Goal: Check status: Check status

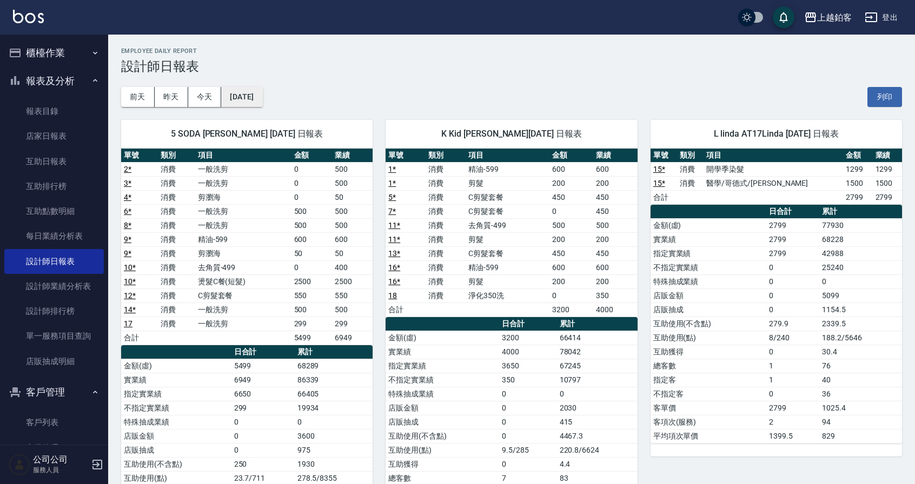
click at [238, 96] on button "[DATE]" at bounding box center [241, 97] width 41 height 20
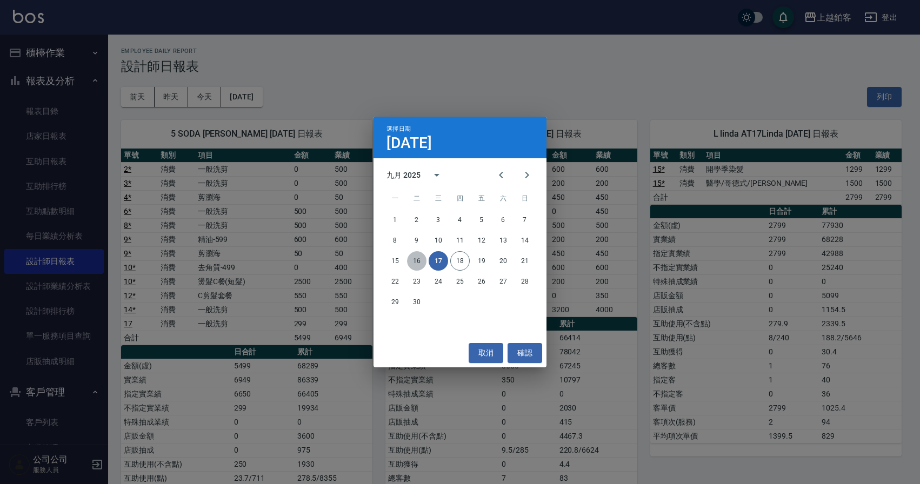
click at [419, 263] on button "16" at bounding box center [416, 260] width 19 height 19
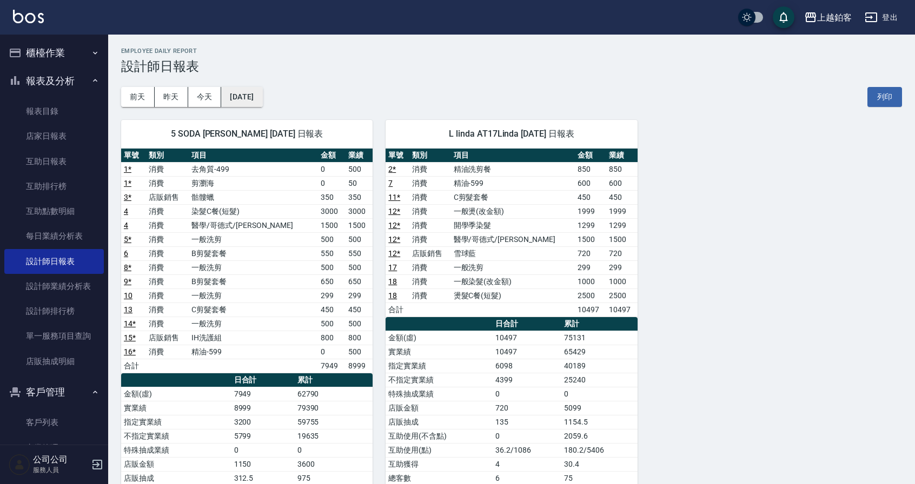
click at [262, 97] on button "[DATE]" at bounding box center [241, 97] width 41 height 20
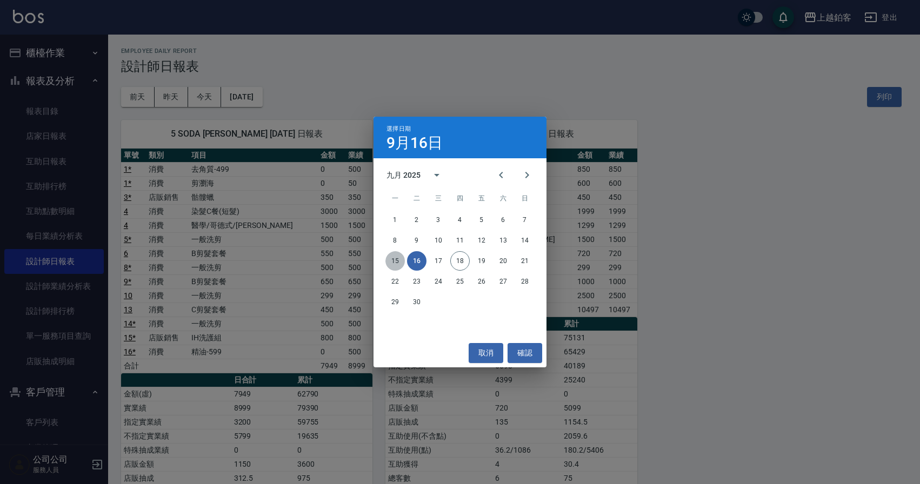
click at [397, 261] on button "15" at bounding box center [394, 260] width 19 height 19
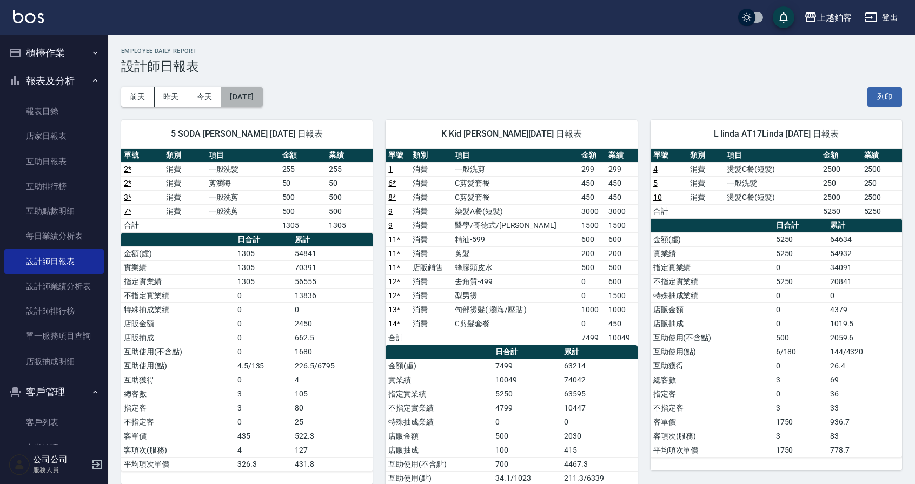
click at [257, 98] on button "[DATE]" at bounding box center [241, 97] width 41 height 20
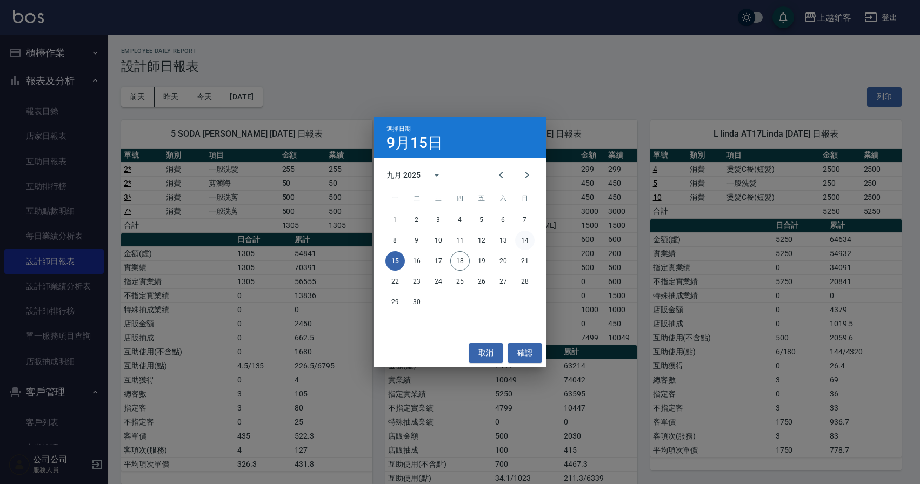
click at [533, 244] on button "14" at bounding box center [524, 240] width 19 height 19
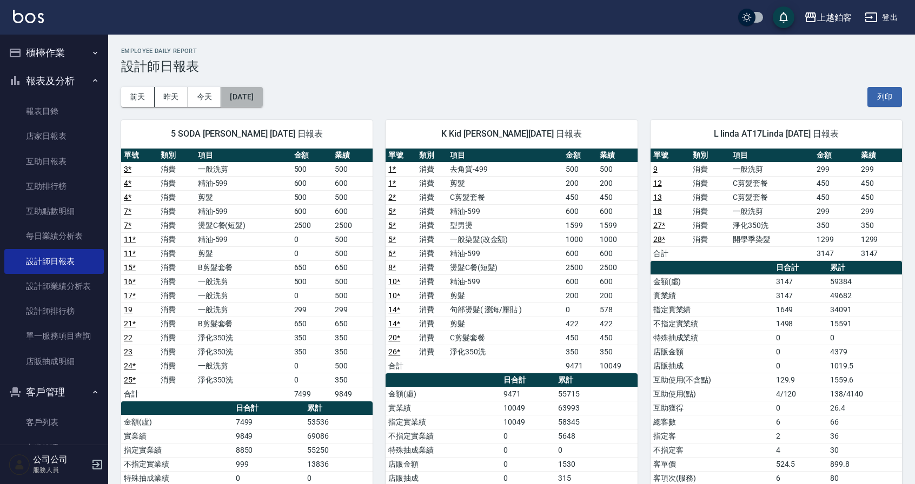
click at [261, 97] on button "[DATE]" at bounding box center [241, 97] width 41 height 20
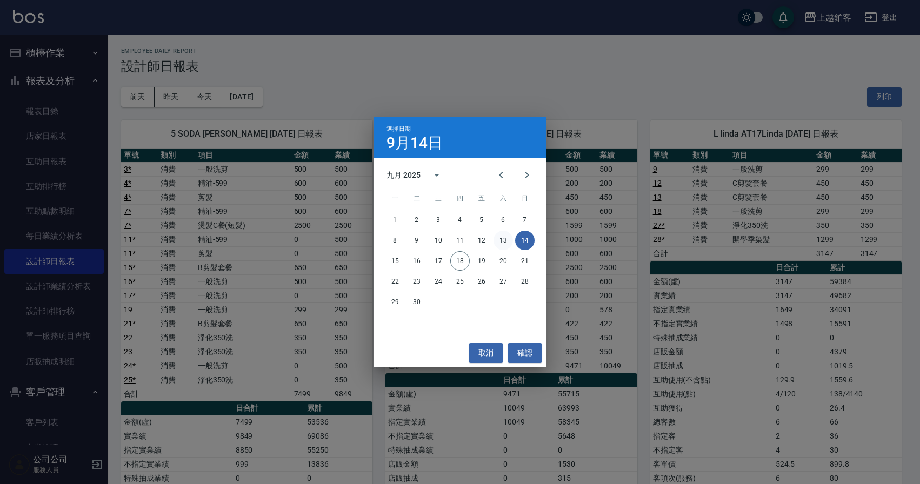
click at [499, 239] on button "13" at bounding box center [503, 240] width 19 height 19
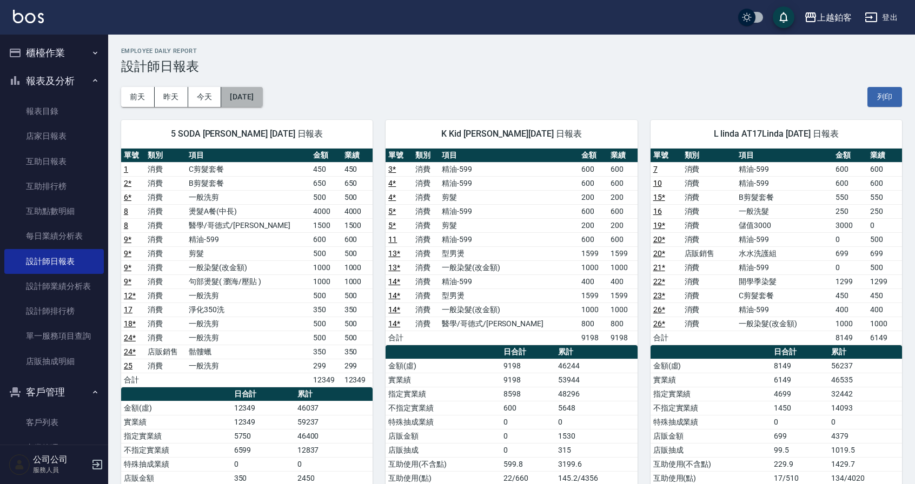
click at [262, 101] on button "[DATE]" at bounding box center [241, 97] width 41 height 20
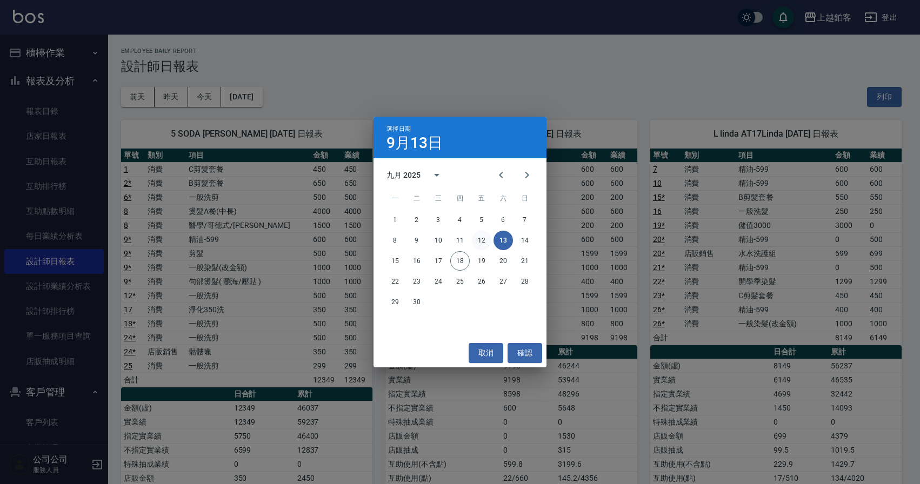
click at [475, 238] on button "12" at bounding box center [481, 240] width 19 height 19
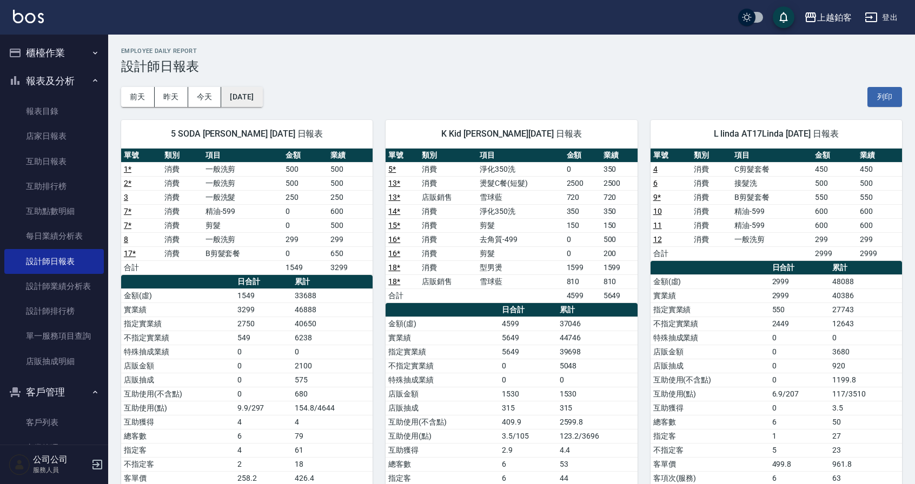
click at [258, 95] on button "[DATE]" at bounding box center [241, 97] width 41 height 20
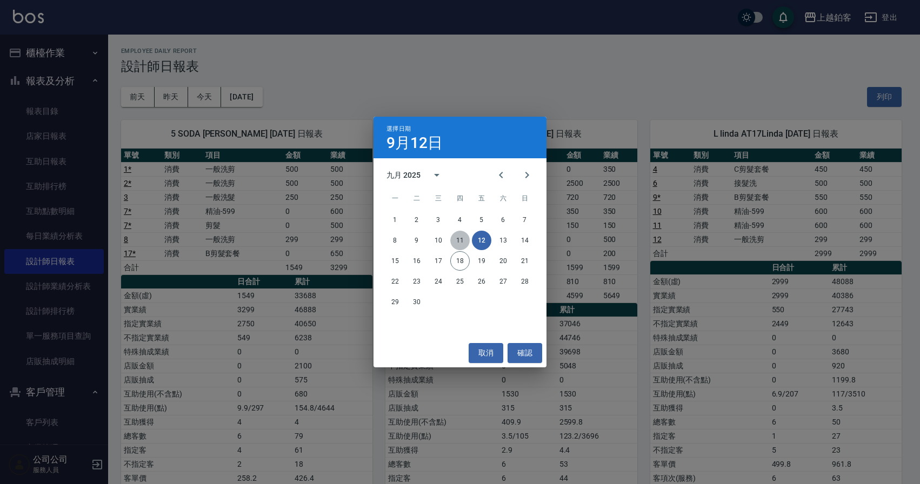
click at [459, 242] on button "11" at bounding box center [459, 240] width 19 height 19
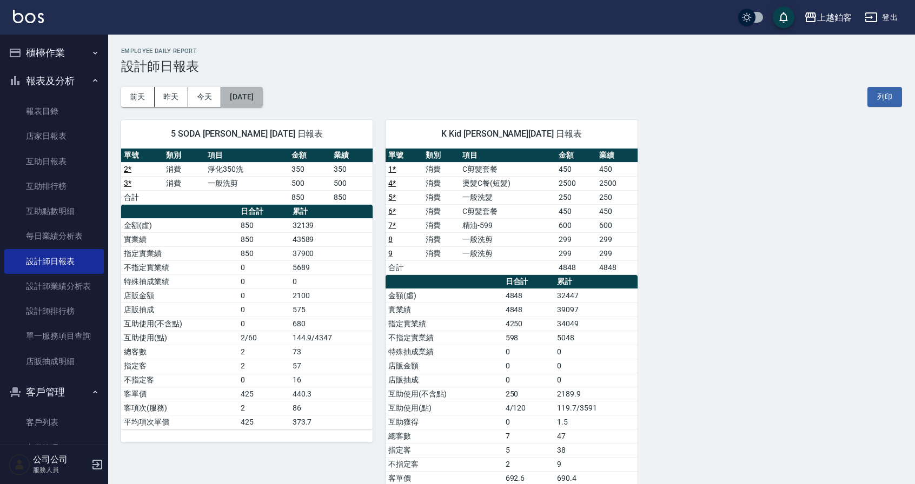
click at [262, 98] on button "[DATE]" at bounding box center [241, 97] width 41 height 20
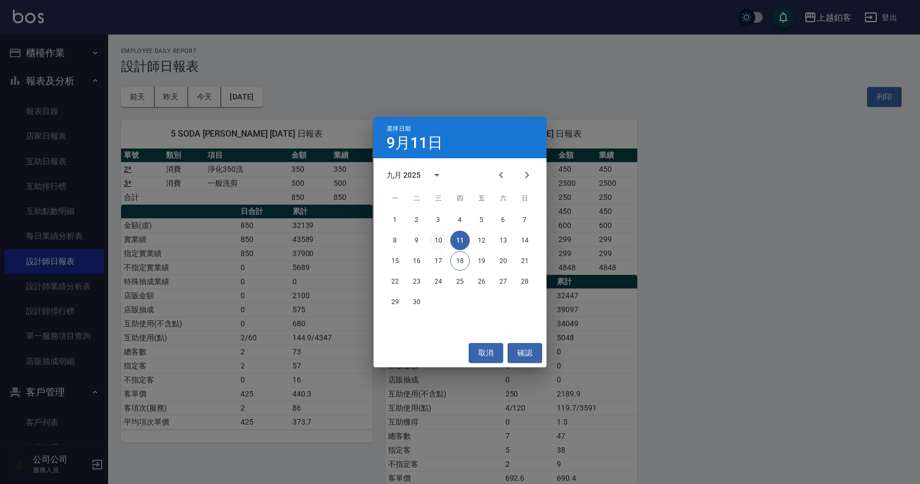
click at [438, 242] on button "10" at bounding box center [438, 240] width 19 height 19
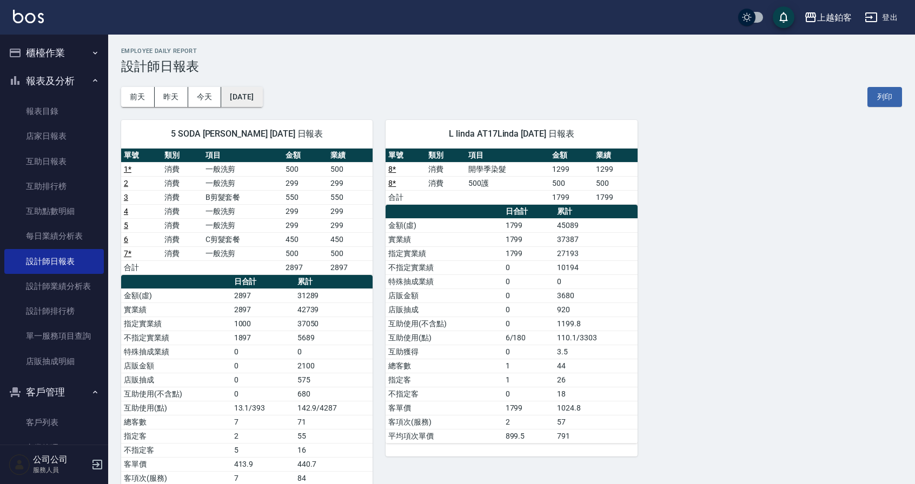
click at [256, 103] on button "[DATE]" at bounding box center [241, 97] width 41 height 20
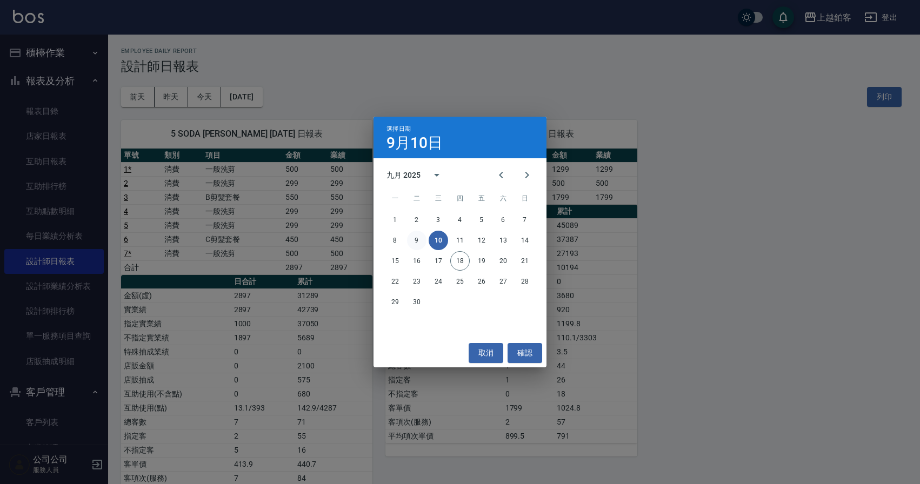
click at [418, 250] on button "9" at bounding box center [416, 240] width 19 height 19
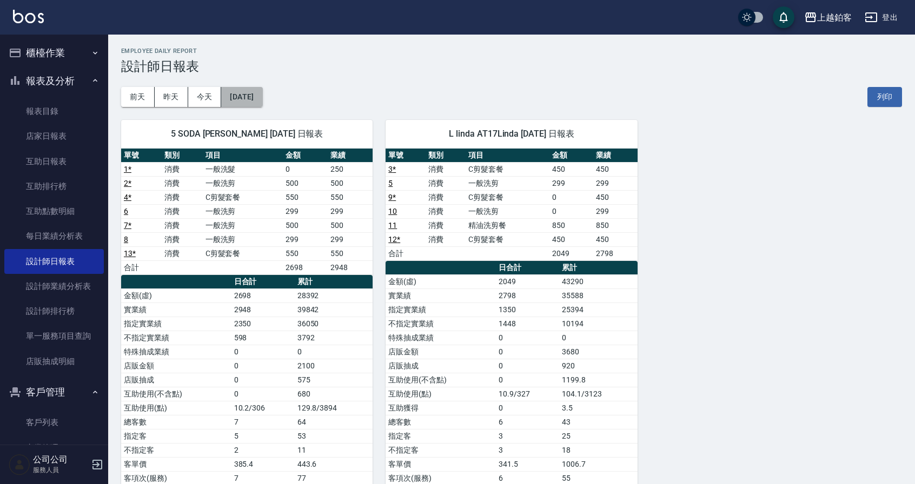
click at [262, 97] on button "[DATE]" at bounding box center [241, 97] width 41 height 20
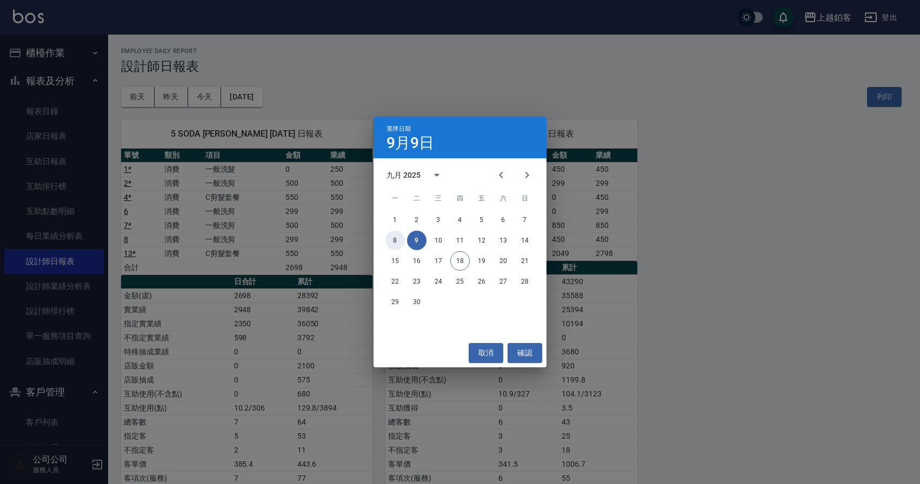
drag, startPoint x: 392, startPoint y: 241, endPoint x: 375, endPoint y: 224, distance: 24.5
click at [392, 241] on button "8" at bounding box center [394, 240] width 19 height 19
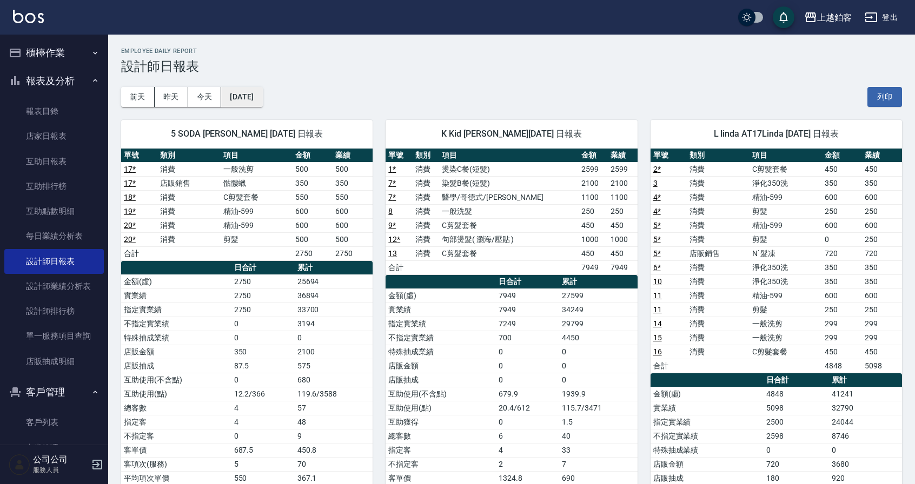
click at [261, 99] on button "[DATE]" at bounding box center [241, 97] width 41 height 20
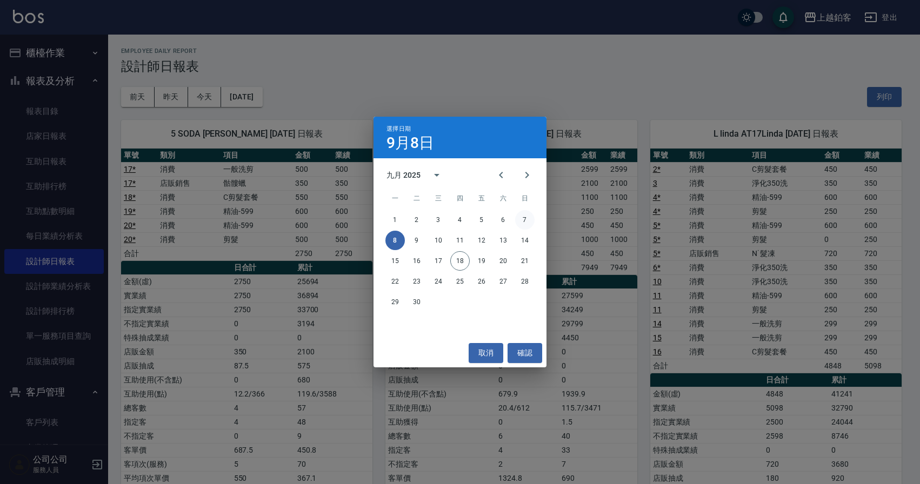
click at [528, 224] on button "7" at bounding box center [524, 219] width 19 height 19
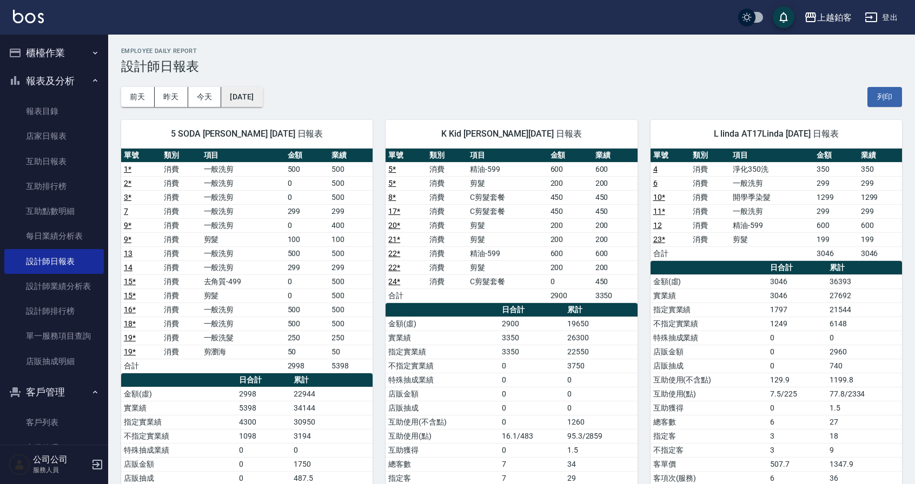
click at [262, 99] on button "[DATE]" at bounding box center [241, 97] width 41 height 20
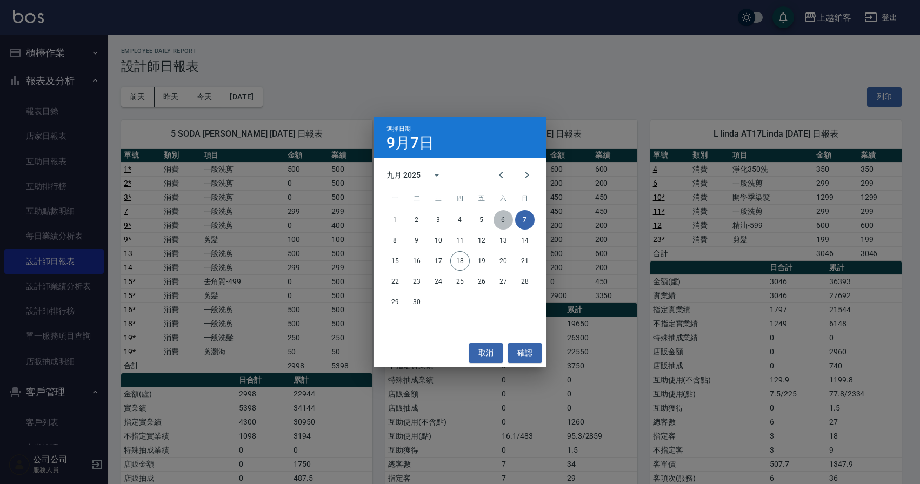
click at [499, 217] on button "6" at bounding box center [503, 219] width 19 height 19
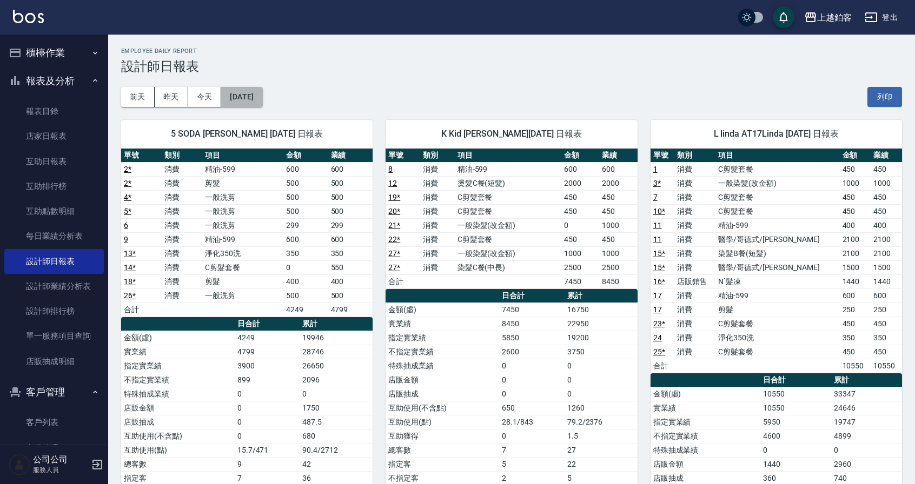
click at [260, 98] on button "[DATE]" at bounding box center [241, 97] width 41 height 20
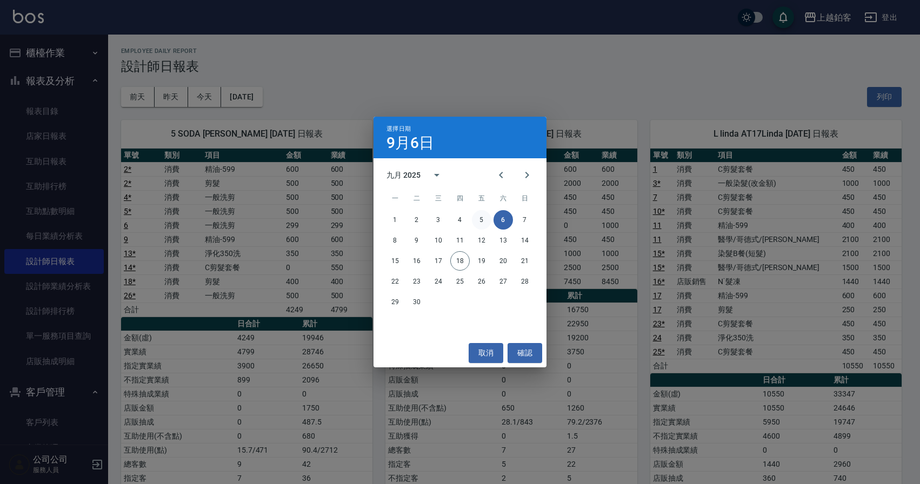
click at [478, 218] on button "5" at bounding box center [481, 219] width 19 height 19
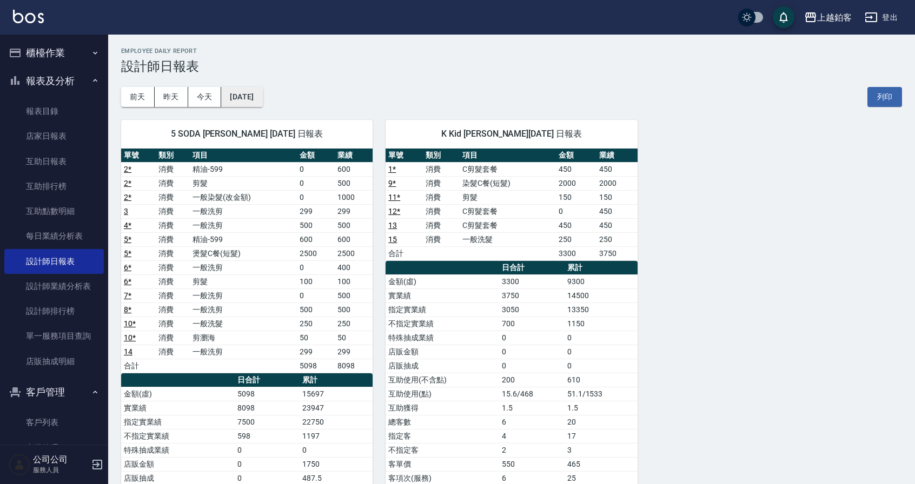
click at [262, 102] on button "[DATE]" at bounding box center [241, 97] width 41 height 20
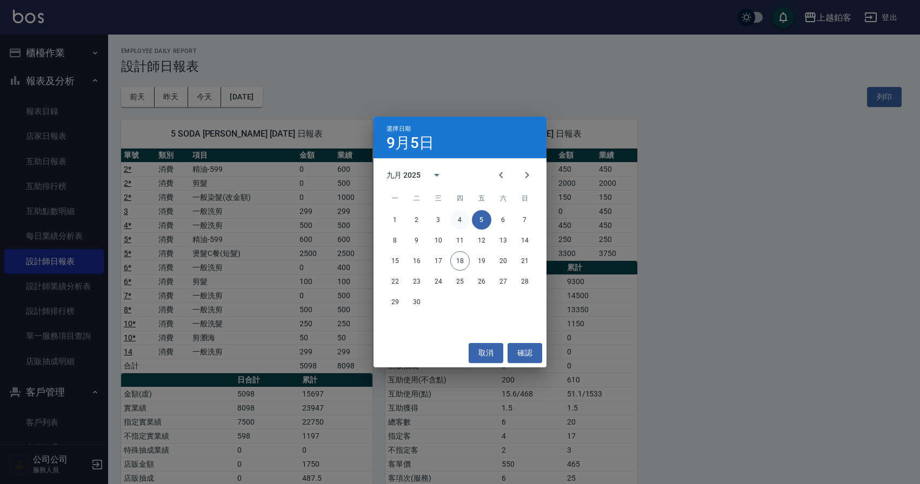
click at [458, 222] on button "4" at bounding box center [459, 219] width 19 height 19
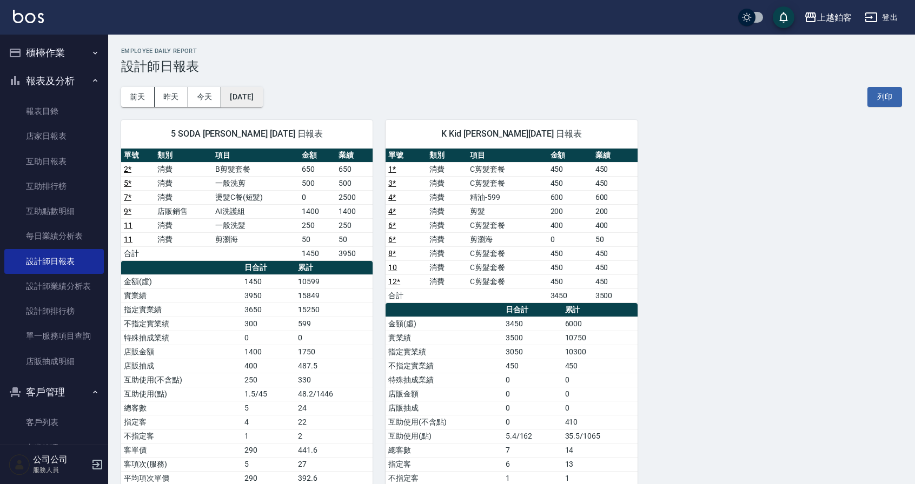
click at [258, 95] on button "[DATE]" at bounding box center [241, 97] width 41 height 20
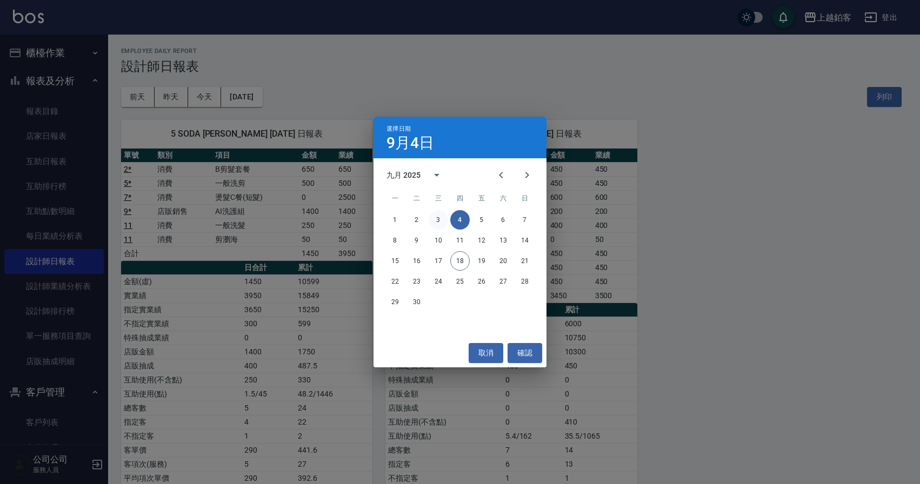
click at [438, 217] on button "3" at bounding box center [438, 219] width 19 height 19
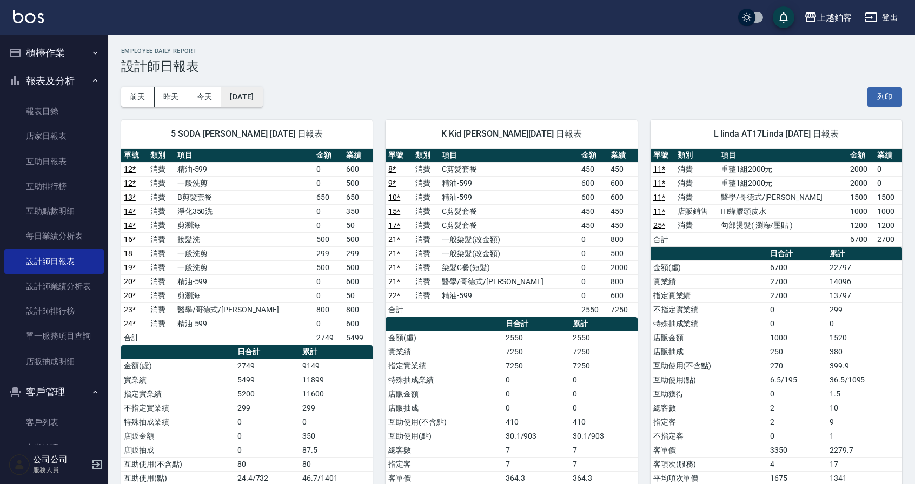
click at [261, 98] on button "[DATE]" at bounding box center [241, 97] width 41 height 20
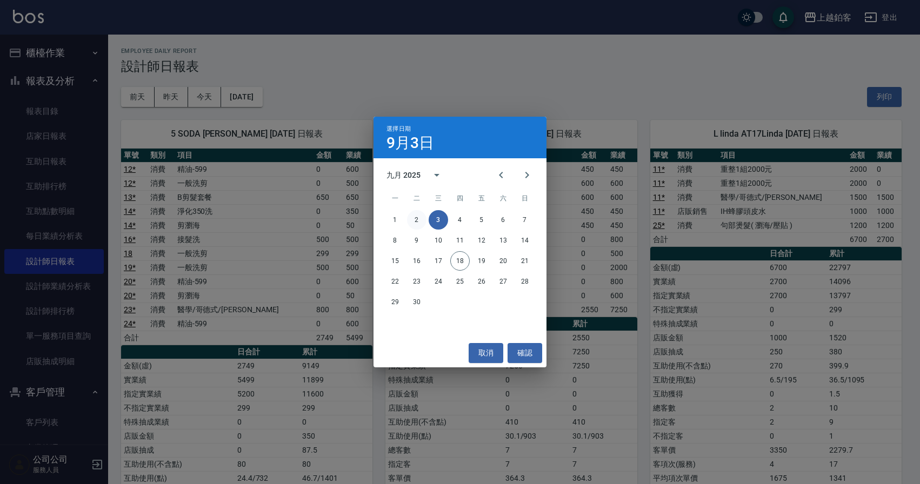
click at [412, 215] on button "2" at bounding box center [416, 219] width 19 height 19
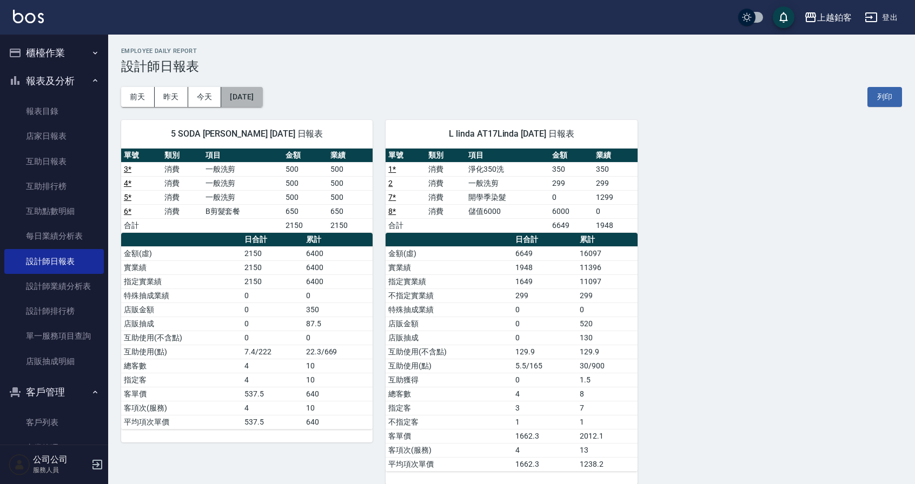
click at [260, 94] on button "[DATE]" at bounding box center [241, 97] width 41 height 20
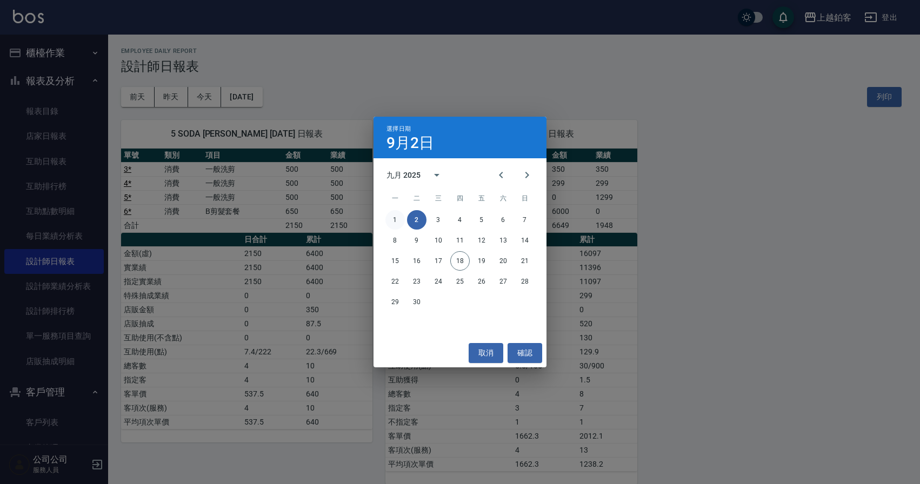
click at [396, 222] on button "1" at bounding box center [394, 219] width 19 height 19
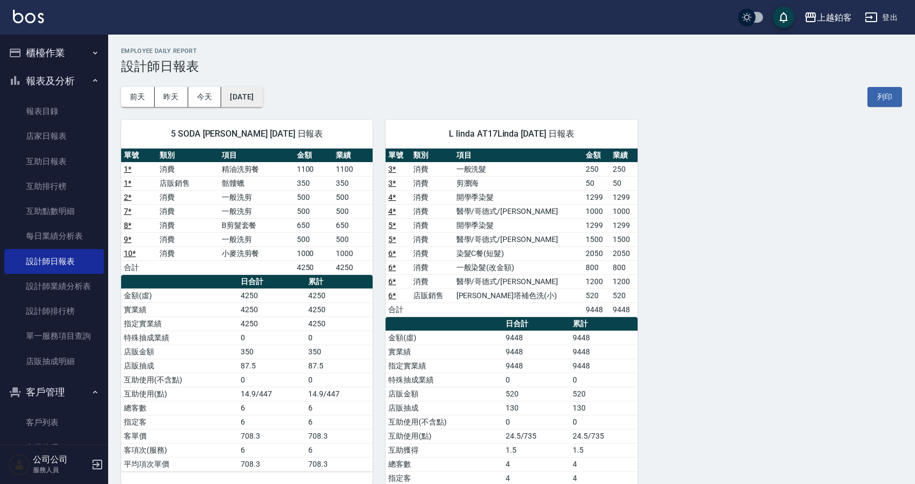
click at [259, 99] on button "[DATE]" at bounding box center [241, 97] width 41 height 20
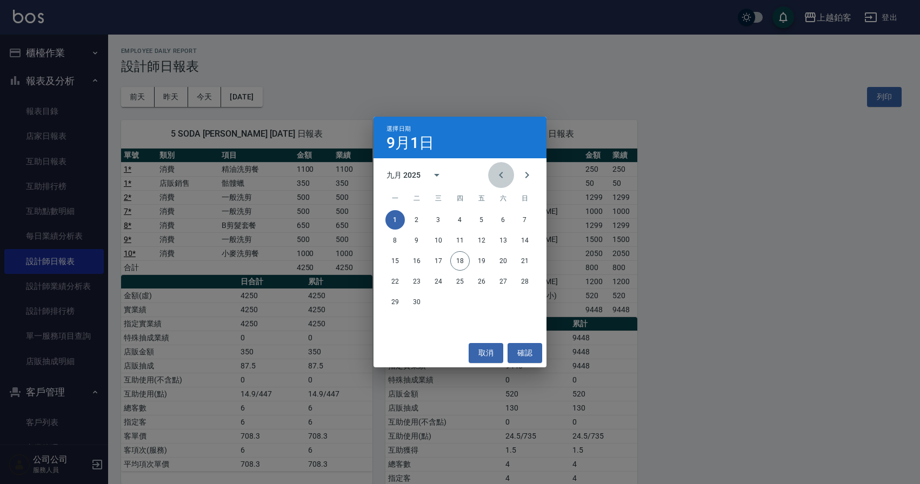
click at [496, 176] on icon "Previous month" at bounding box center [501, 175] width 13 height 13
click at [529, 303] on button "31" at bounding box center [524, 301] width 19 height 19
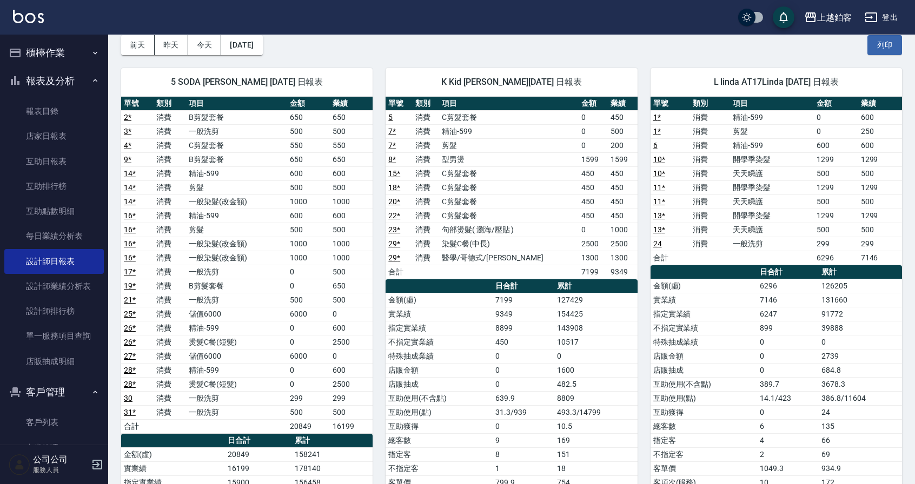
scroll to position [56, 0]
